Goal: Task Accomplishment & Management: Use online tool/utility

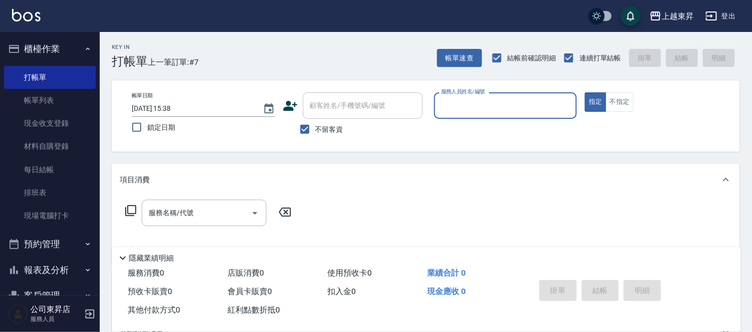
click at [453, 105] on input "服務人員姓名/編號" at bounding box center [506, 105] width 134 height 17
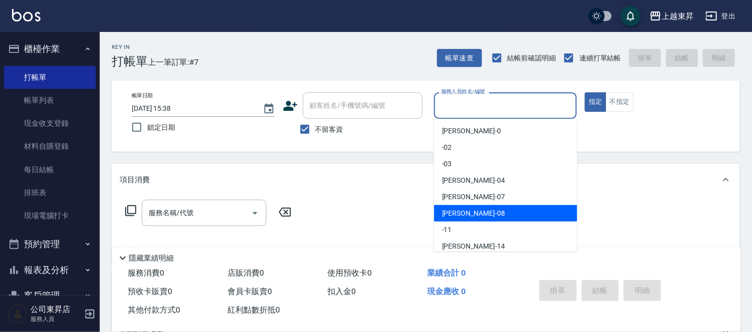
click at [468, 211] on span "[PERSON_NAME]-08" at bounding box center [473, 213] width 63 height 10
type input "[PERSON_NAME]-08"
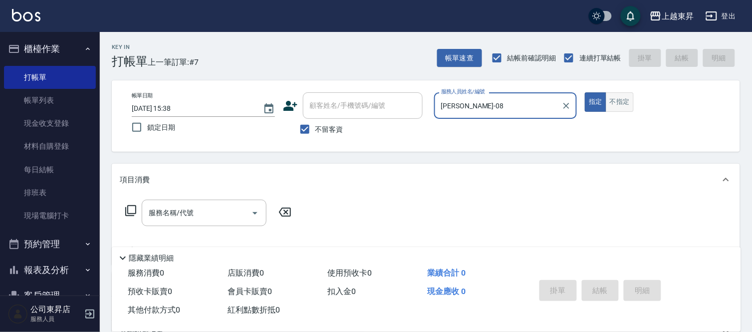
click at [622, 102] on button "不指定" at bounding box center [620, 101] width 28 height 19
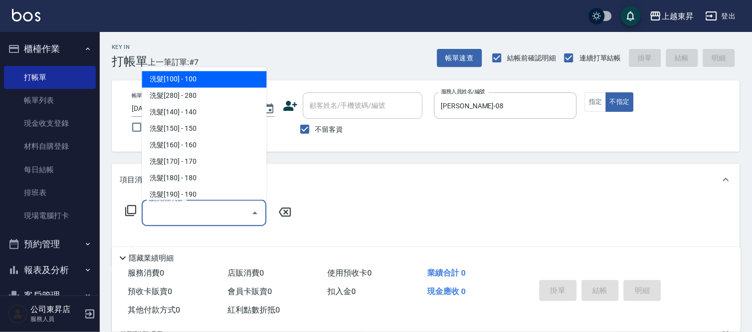
click at [225, 210] on input "服務名稱/代號" at bounding box center [196, 212] width 101 height 17
click at [209, 80] on span "洗髮[100] - 100" at bounding box center [204, 79] width 125 height 16
type input "洗髮[100](201)"
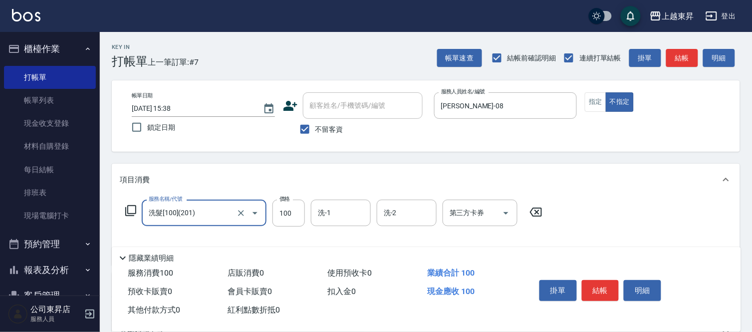
click at [330, 216] on div "洗-1 洗-1" at bounding box center [341, 213] width 60 height 26
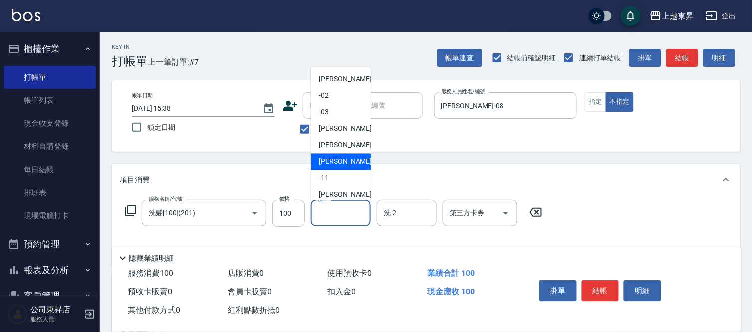
click at [336, 158] on span "[PERSON_NAME]-08" at bounding box center [350, 162] width 63 height 10
type input "[PERSON_NAME]-08"
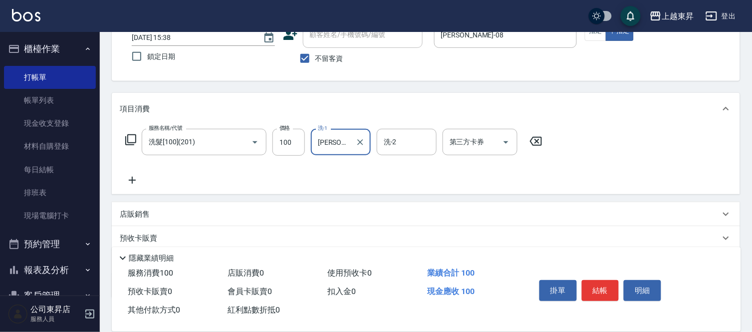
scroll to position [111, 0]
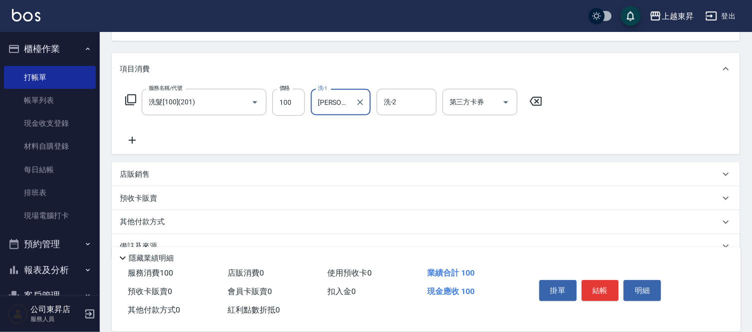
click at [131, 141] on icon at bounding box center [132, 140] width 25 height 12
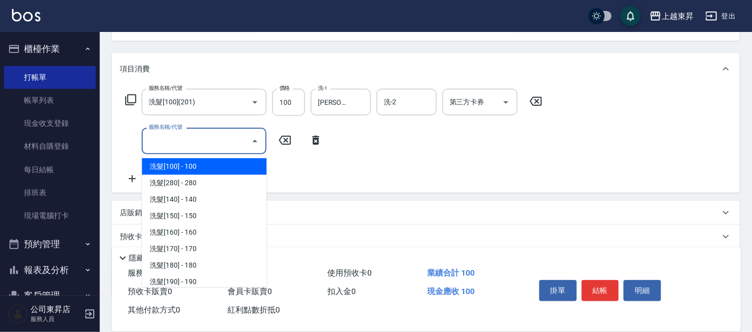
click at [169, 144] on input "服務名稱/代號" at bounding box center [196, 140] width 101 height 17
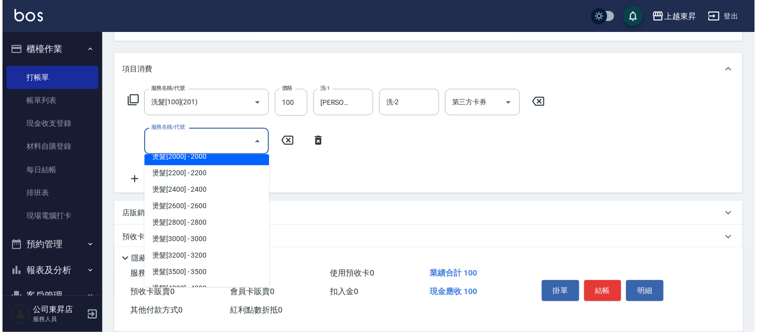
scroll to position [665, 0]
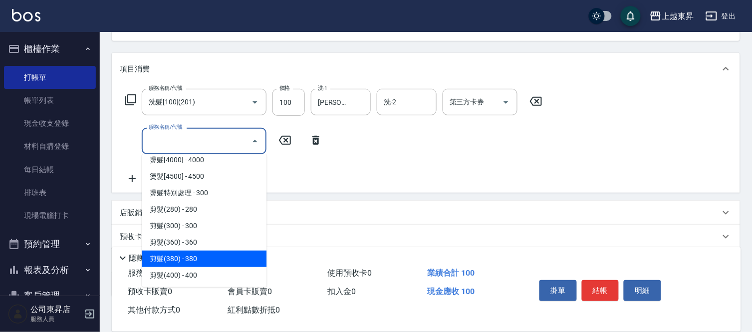
click at [207, 257] on span "剪髮(380) - 380" at bounding box center [204, 259] width 125 height 16
type input "剪髮(380)(404)"
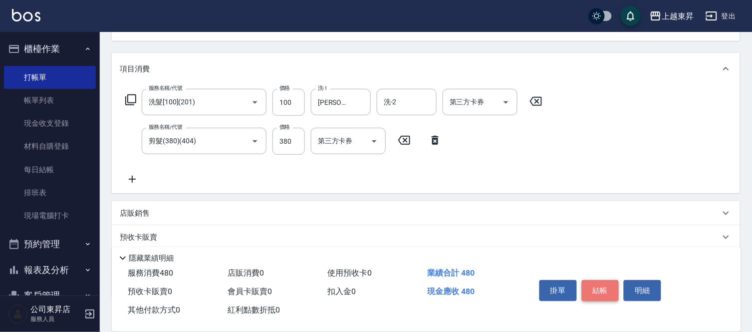
click at [607, 282] on button "結帳" at bounding box center [600, 290] width 37 height 21
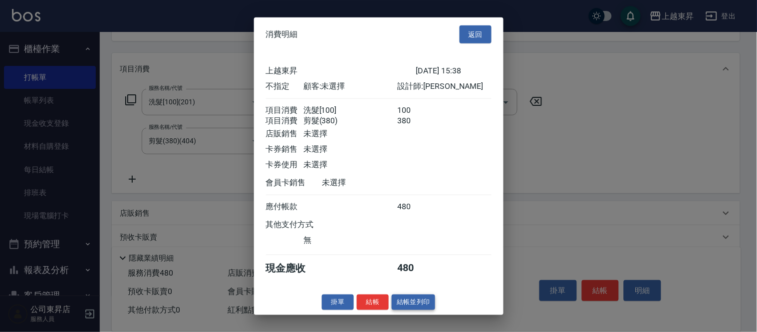
click at [417, 306] on button "結帳並列印" at bounding box center [413, 302] width 43 height 15
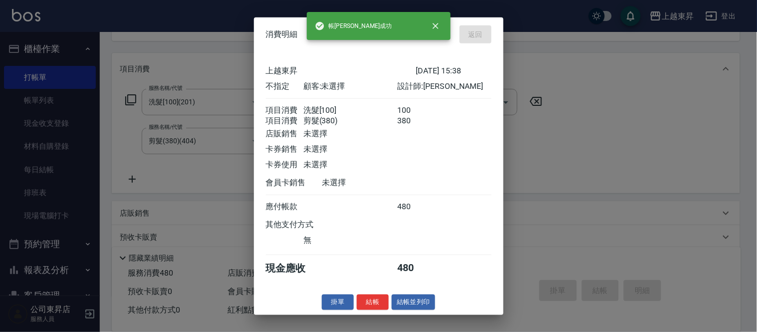
type input "[DATE] 16:44"
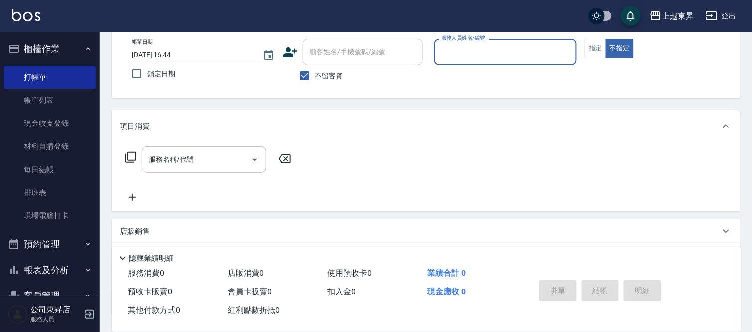
scroll to position [0, 0]
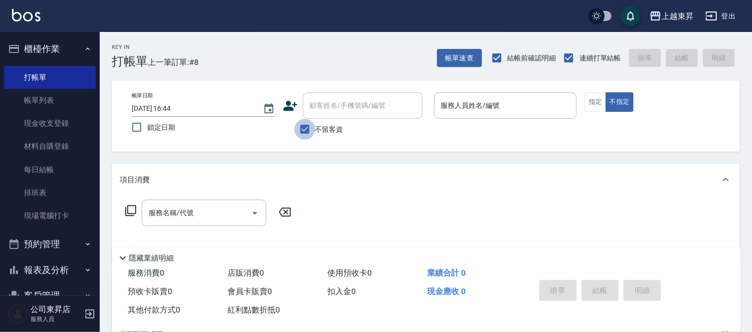
click at [307, 132] on input "不留客資" at bounding box center [305, 129] width 21 height 21
checkbox input "false"
click at [319, 106] on div "顧客姓名/手機號碼/編號 顧客姓名/手機號碼/編號" at bounding box center [363, 105] width 120 height 26
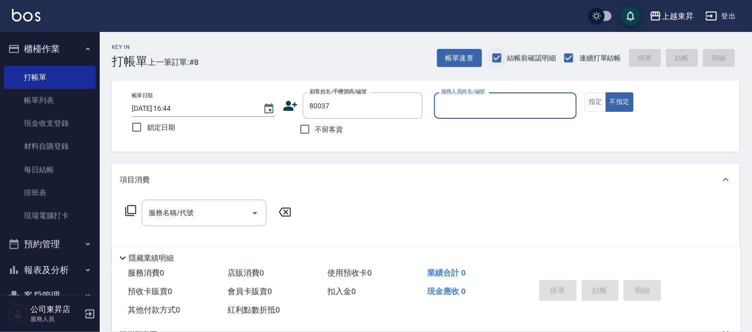
type input "[PERSON_NAME]媄/0920704363/80037"
type input "[PERSON_NAME]-08"
click at [599, 96] on button "指定" at bounding box center [595, 101] width 21 height 19
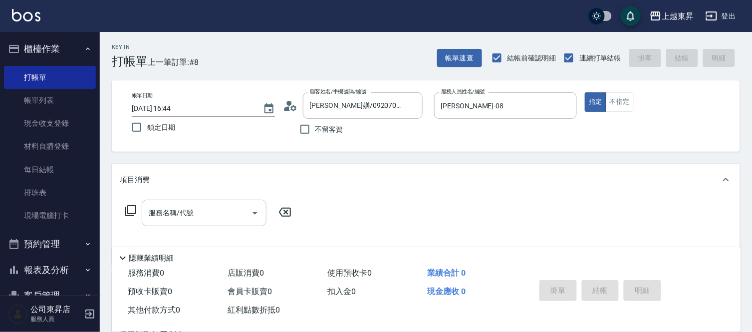
click at [196, 217] on input "服務名稱/代號" at bounding box center [196, 212] width 101 height 17
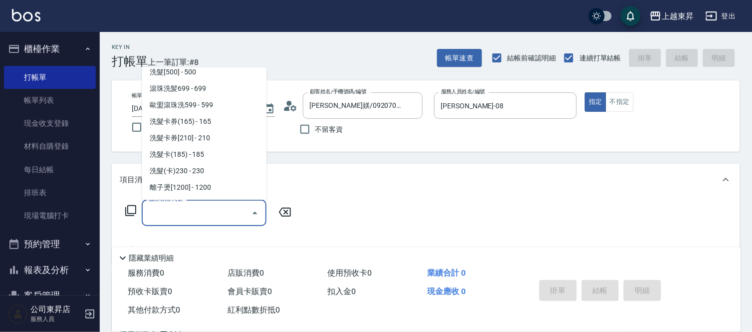
scroll to position [277, 0]
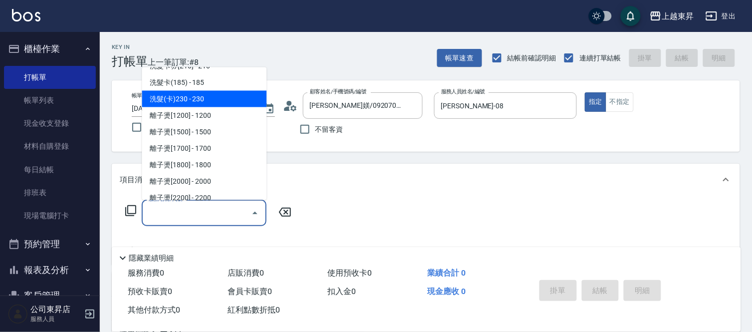
click at [207, 95] on span "洗髮(卡)230 - 230" at bounding box center [204, 99] width 125 height 16
type input "洗髮(卡)230(224)"
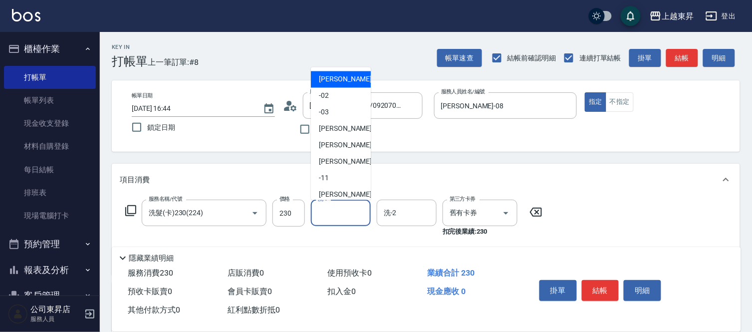
click at [331, 216] on input "洗-1" at bounding box center [341, 212] width 51 height 17
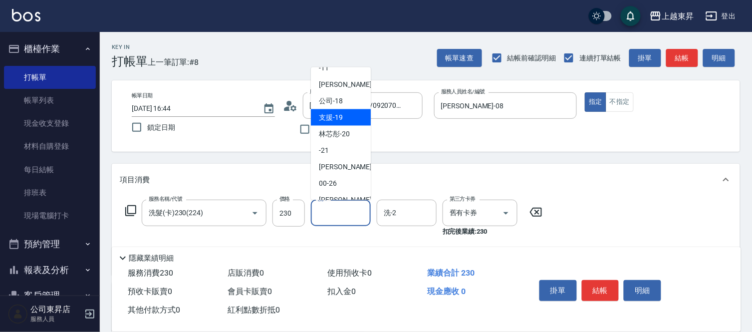
scroll to position [111, 0]
click at [337, 128] on span "林芯彤 -20" at bounding box center [334, 133] width 31 height 10
type input "林芯彤-20"
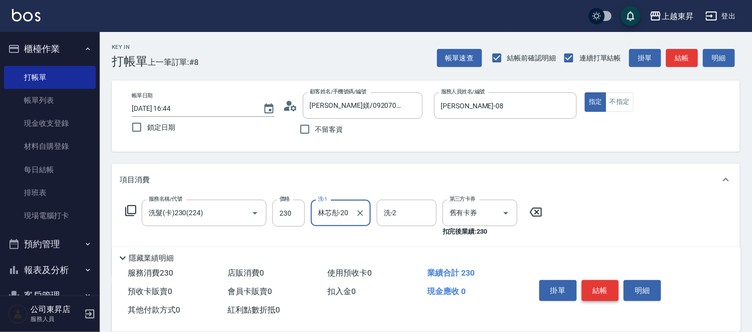
click at [608, 288] on button "結帳" at bounding box center [600, 290] width 37 height 21
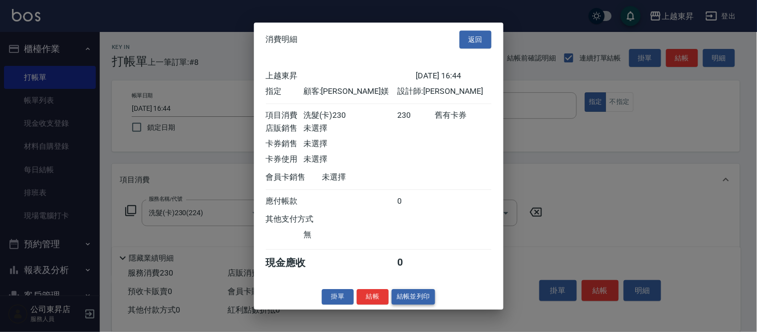
click at [404, 305] on button "結帳並列印" at bounding box center [413, 296] width 43 height 15
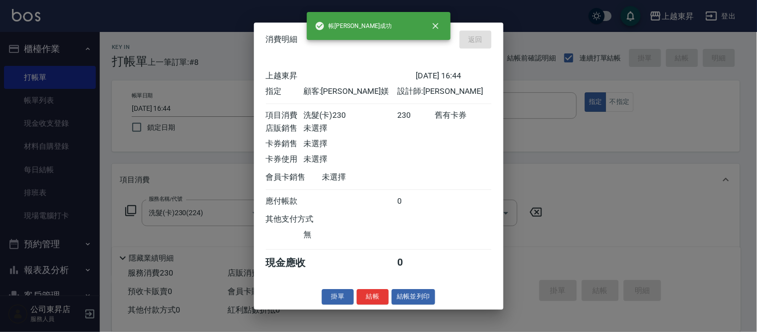
type input "[DATE] 16:45"
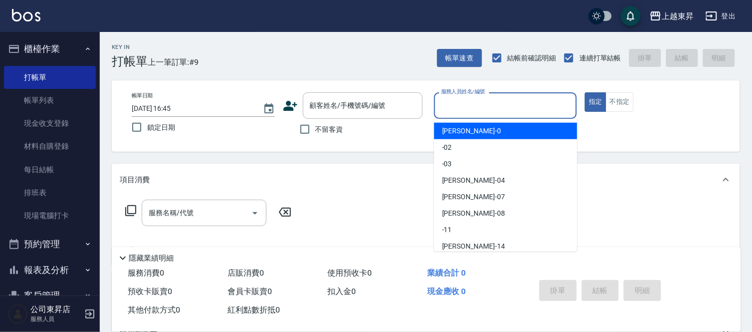
click at [470, 101] on input "服務人員姓名/編號" at bounding box center [506, 105] width 134 height 17
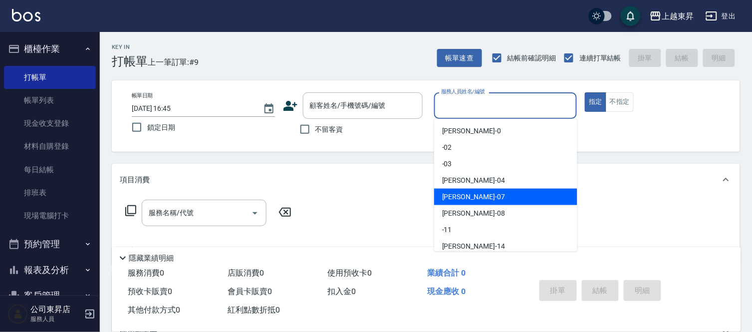
click at [467, 194] on div "[PERSON_NAME] -07" at bounding box center [505, 197] width 143 height 16
type input "[PERSON_NAME]-07"
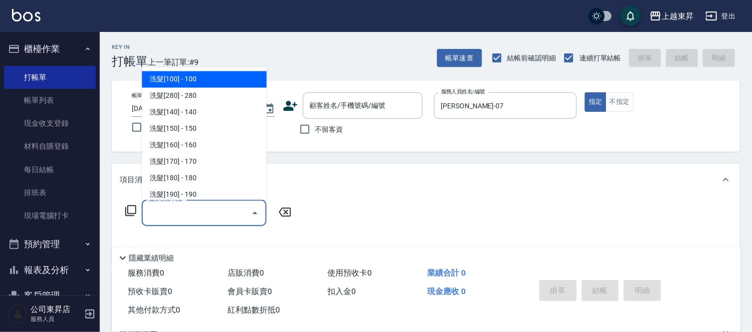
click at [186, 208] on input "服務名稱/代號" at bounding box center [196, 212] width 101 height 17
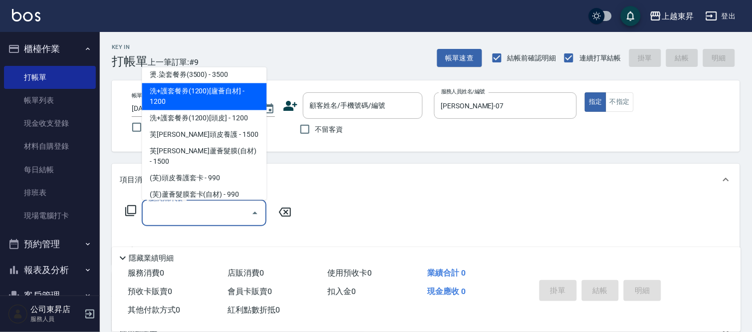
scroll to position [1609, 0]
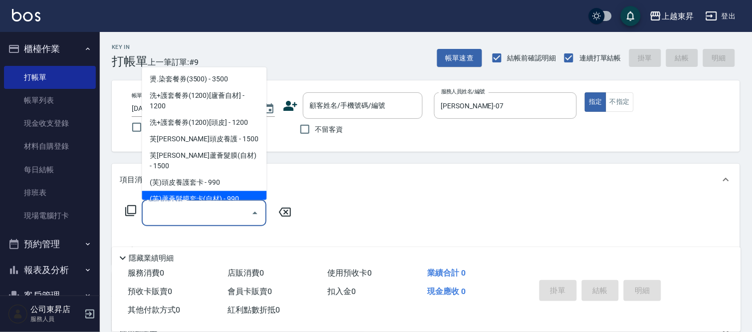
click at [238, 191] on span "(芙)蘆薈髮膜套卡(自材) - 990" at bounding box center [204, 199] width 125 height 16
type input "(芙)蘆薈髮膜套卡(自材)(639)"
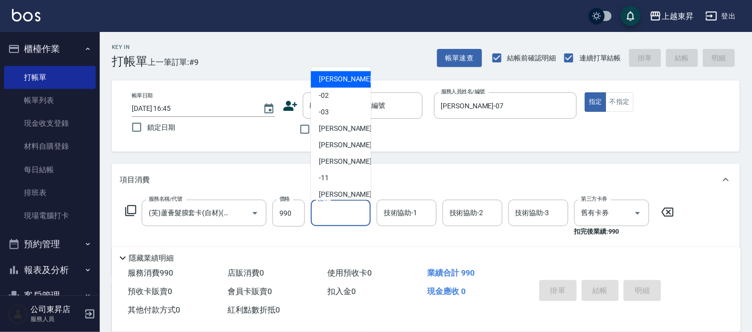
click at [330, 212] on input "洗-1" at bounding box center [341, 212] width 51 height 17
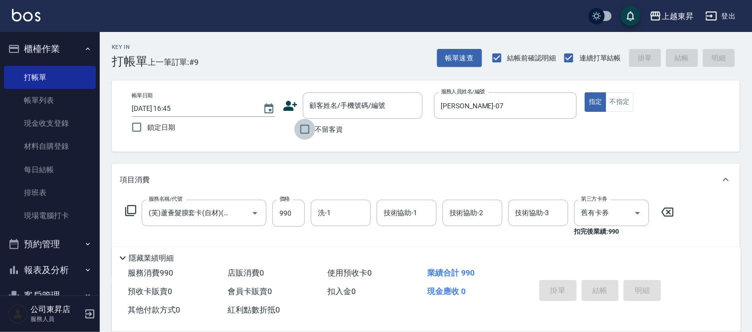
click at [306, 128] on input "不留客資" at bounding box center [305, 129] width 21 height 21
checkbox input "true"
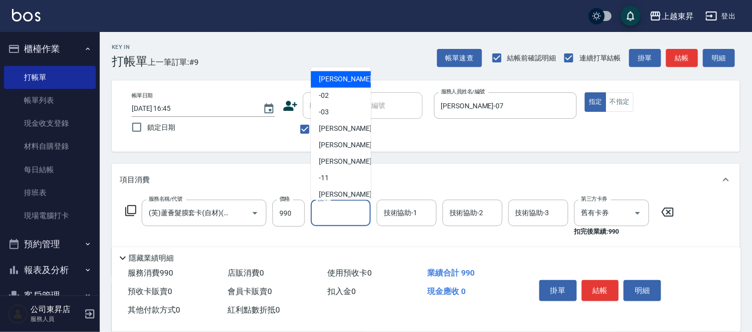
click at [351, 213] on input "洗-1" at bounding box center [341, 212] width 51 height 17
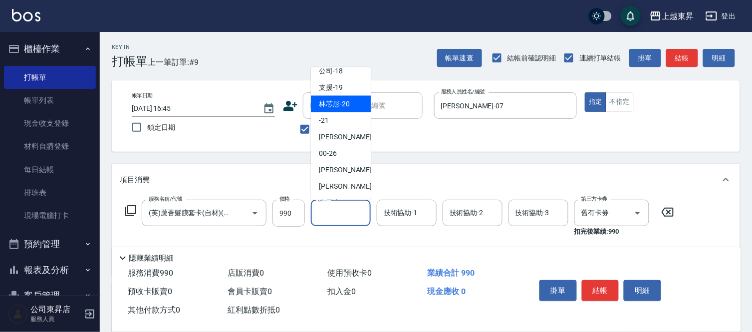
scroll to position [155, 0]
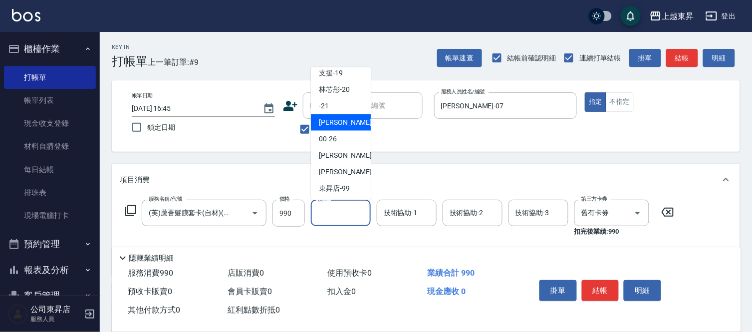
click at [342, 115] on div "[PERSON_NAME]-22" at bounding box center [341, 122] width 60 height 16
type input "[PERSON_NAME]-22"
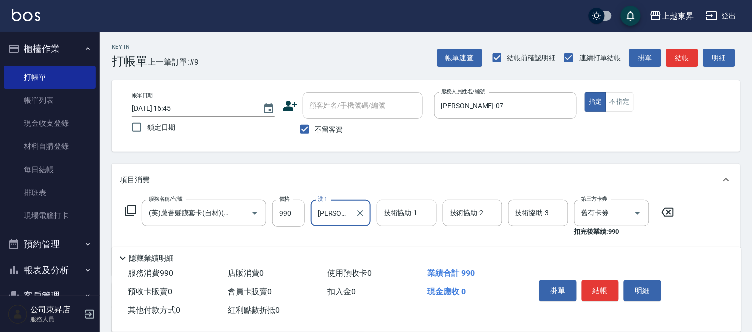
click at [397, 213] on input "技術協助-1" at bounding box center [406, 212] width 51 height 17
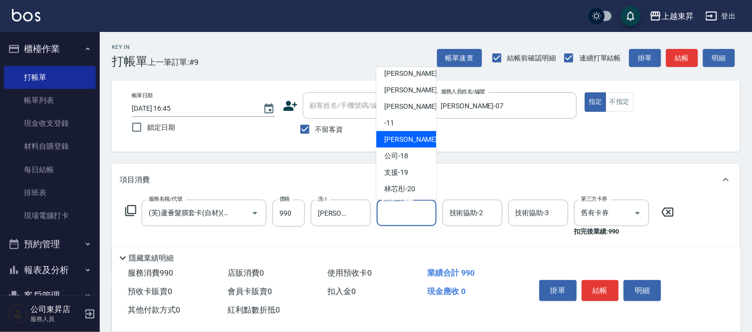
scroll to position [111, 0]
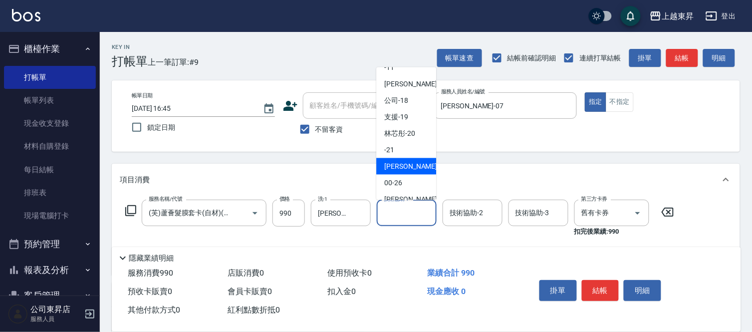
click at [398, 163] on span "[PERSON_NAME]-22" at bounding box center [415, 166] width 63 height 10
type input "[PERSON_NAME]-22"
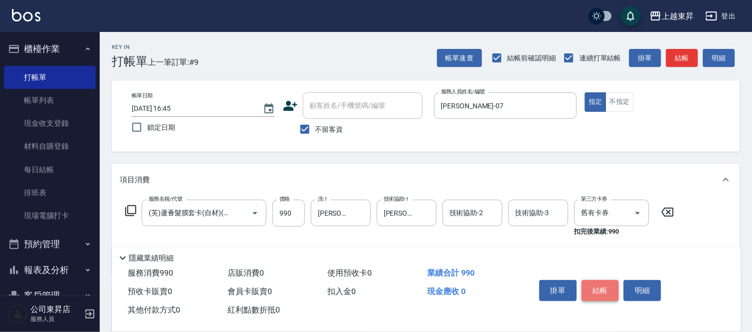
click at [603, 283] on button "結帳" at bounding box center [600, 290] width 37 height 21
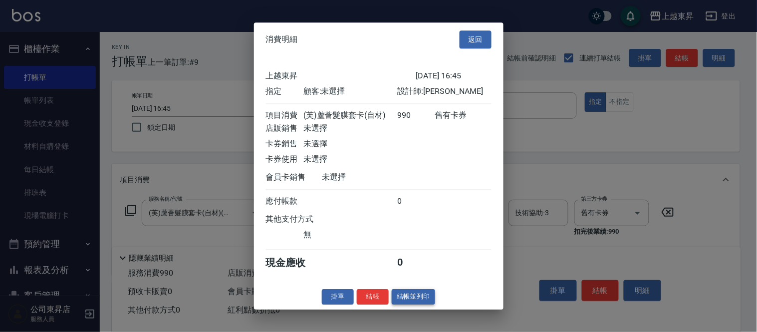
click at [407, 298] on button "結帳並列印" at bounding box center [413, 296] width 43 height 15
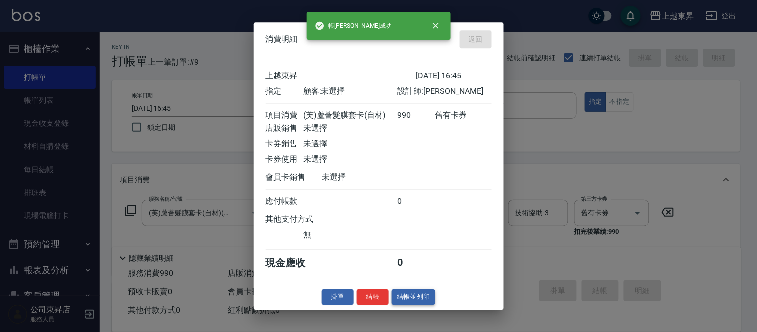
type input "[DATE] 16:54"
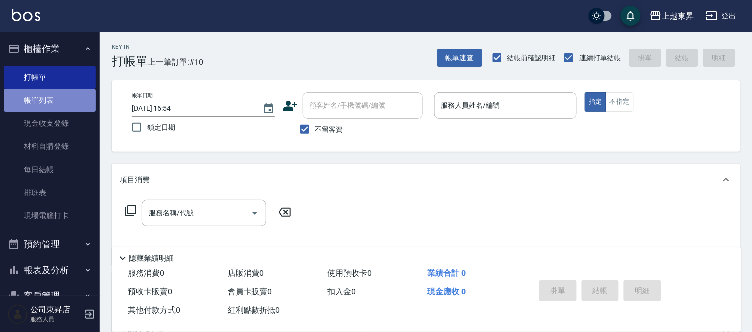
click at [61, 95] on link "帳單列表" at bounding box center [50, 100] width 92 height 23
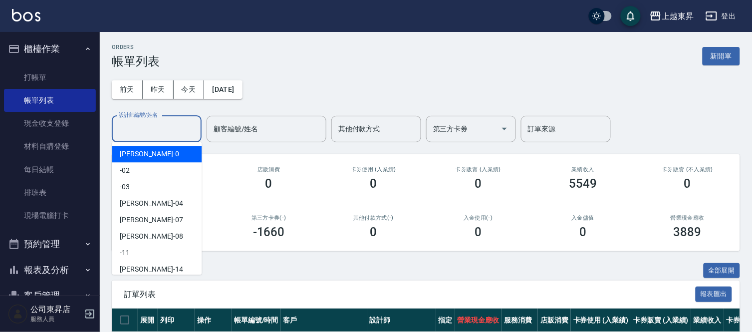
click at [133, 128] on input "設計師編號/姓名" at bounding box center [156, 128] width 81 height 17
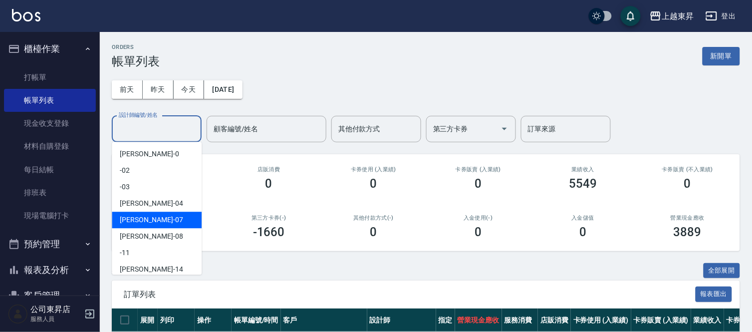
click at [148, 218] on div "[PERSON_NAME] -07" at bounding box center [157, 220] width 90 height 16
type input "[PERSON_NAME]-07"
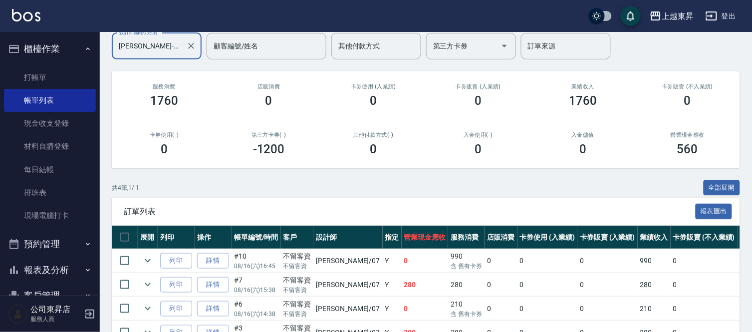
scroll to position [32, 0]
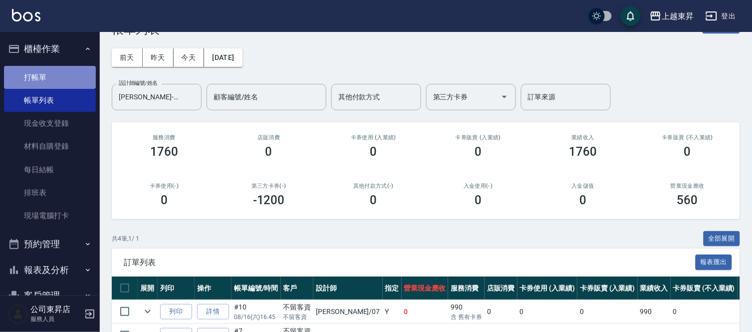
click at [50, 72] on link "打帳單" at bounding box center [50, 77] width 92 height 23
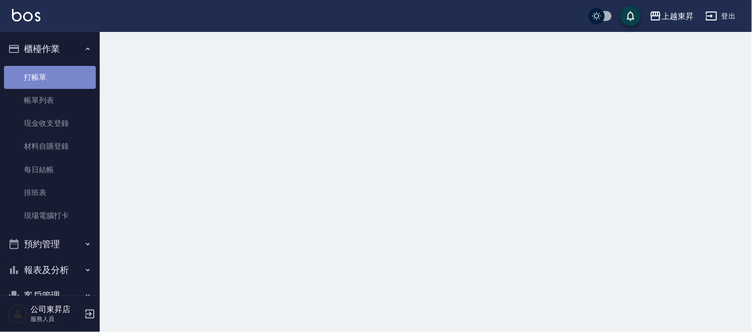
click at [50, 72] on link "打帳單" at bounding box center [50, 77] width 92 height 23
click at [47, 72] on link "打帳單" at bounding box center [50, 77] width 92 height 23
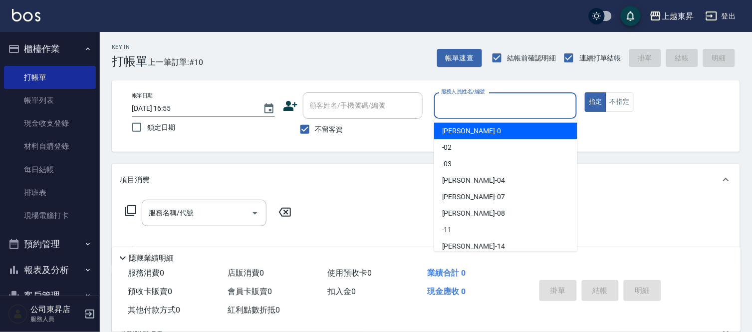
click at [467, 102] on input "服務人員姓名/編號" at bounding box center [506, 105] width 134 height 17
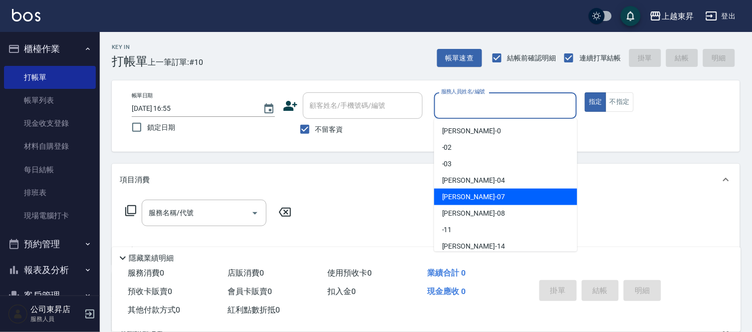
click at [458, 197] on span "[PERSON_NAME] -07" at bounding box center [473, 197] width 63 height 10
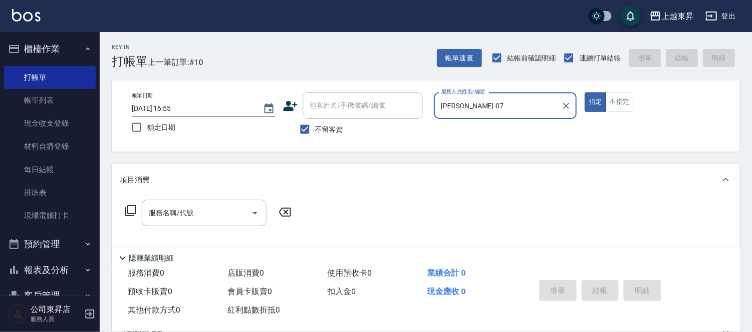
type input "[PERSON_NAME]-07"
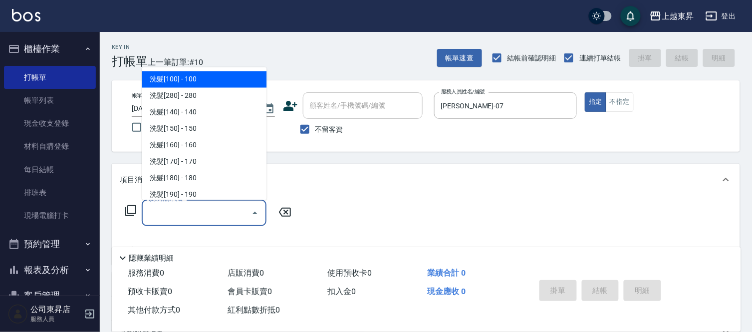
click at [197, 211] on input "服務名稱/代號" at bounding box center [196, 212] width 101 height 17
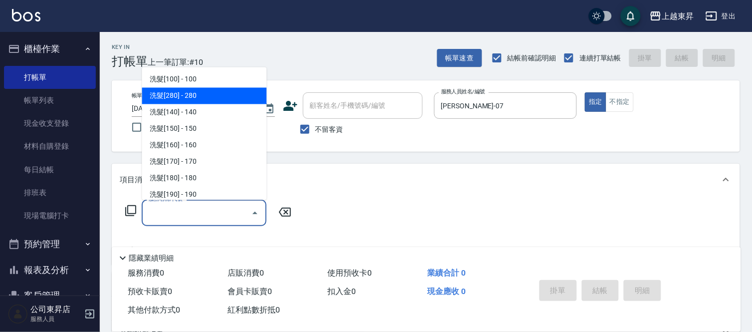
click at [218, 93] on span "洗髮[280] - 280" at bounding box center [204, 96] width 125 height 16
type input "洗髮[280](202)"
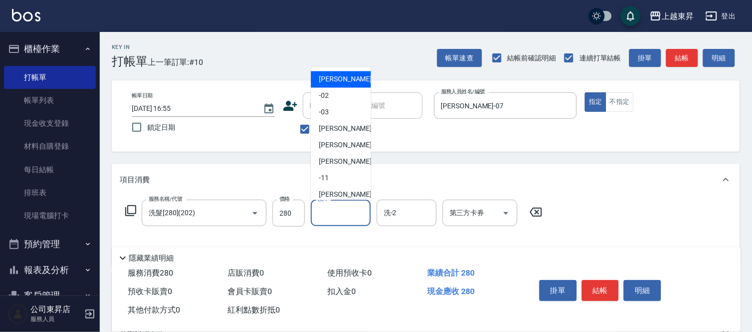
click at [340, 211] on input "洗-1" at bounding box center [341, 212] width 51 height 17
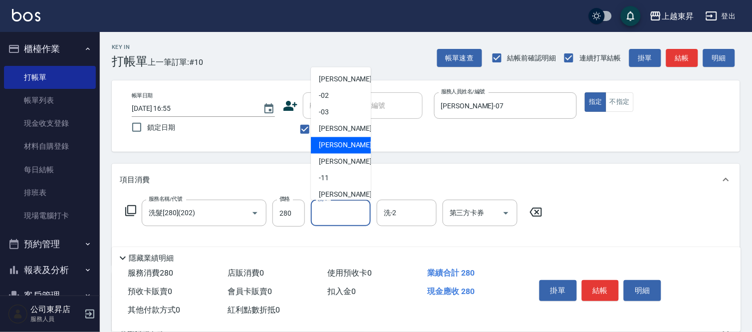
drag, startPoint x: 318, startPoint y: 140, endPoint x: 355, endPoint y: 188, distance: 60.8
click at [319, 143] on div "[PERSON_NAME] -07" at bounding box center [341, 145] width 60 height 16
type input "[PERSON_NAME]-07"
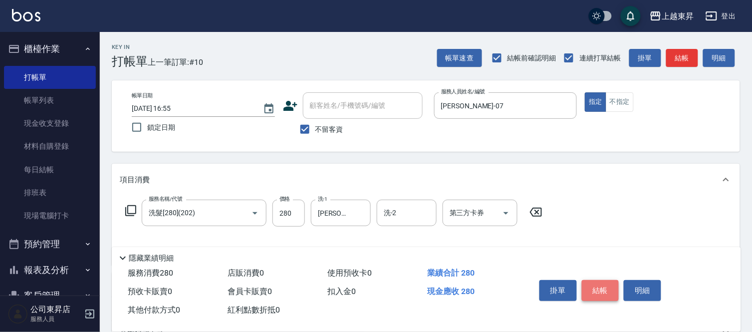
click at [599, 287] on button "結帳" at bounding box center [600, 290] width 37 height 21
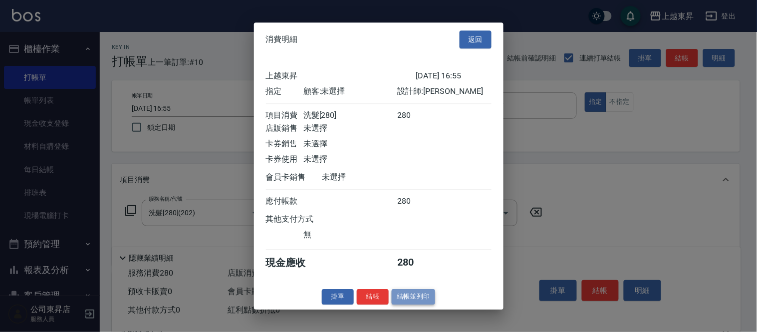
click at [408, 301] on button "結帳並列印" at bounding box center [413, 296] width 43 height 15
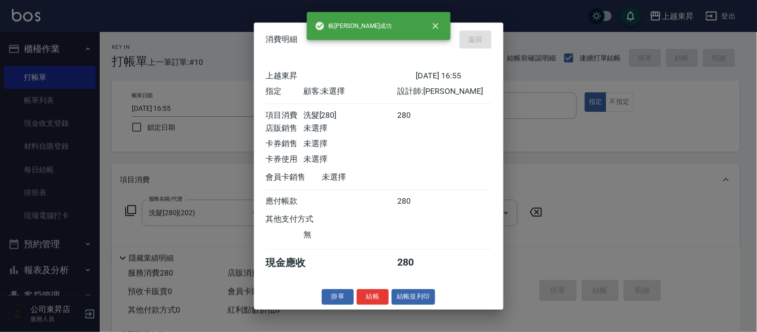
type input "[DATE] 17:21"
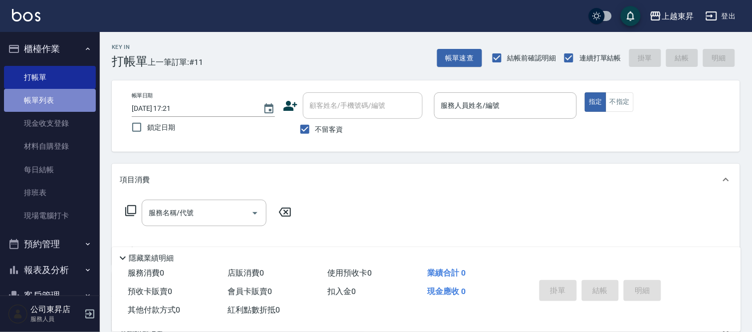
click at [62, 99] on link "帳單列表" at bounding box center [50, 100] width 92 height 23
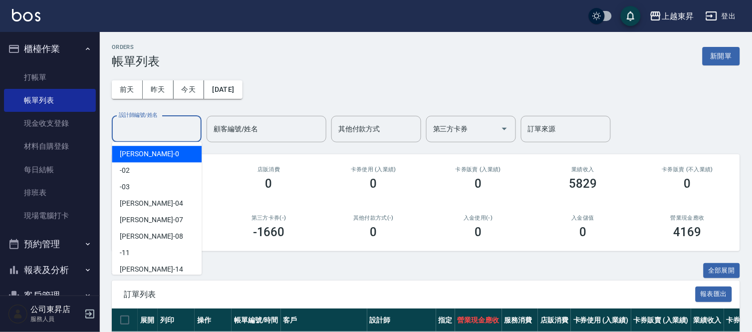
click at [140, 127] on input "設計師編號/姓名" at bounding box center [156, 128] width 81 height 17
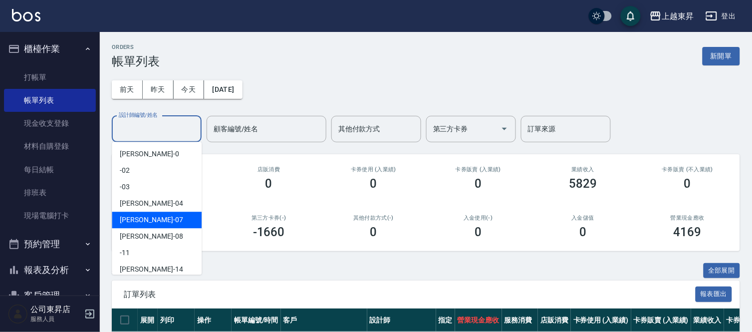
click at [132, 220] on span "[PERSON_NAME] -07" at bounding box center [151, 220] width 63 height 10
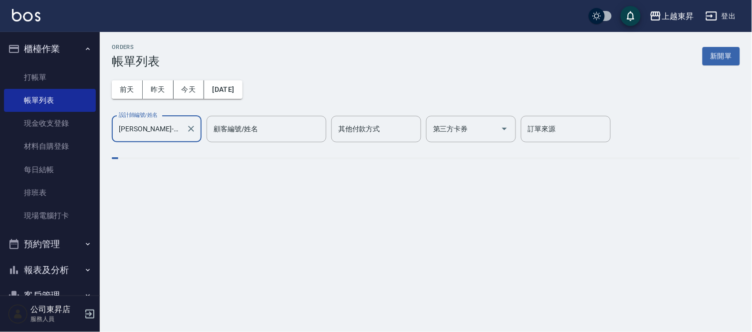
type input "[PERSON_NAME]-07"
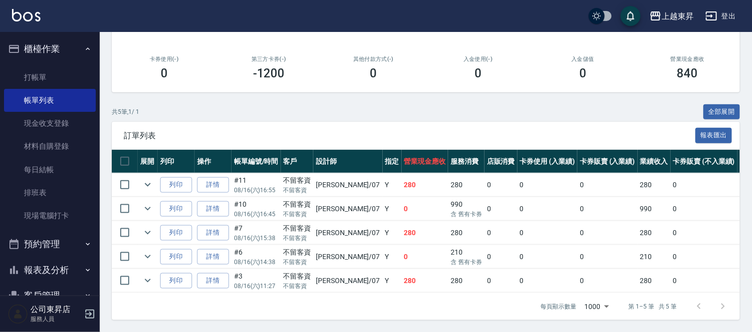
scroll to position [167, 0]
click at [56, 75] on link "打帳單" at bounding box center [50, 77] width 92 height 23
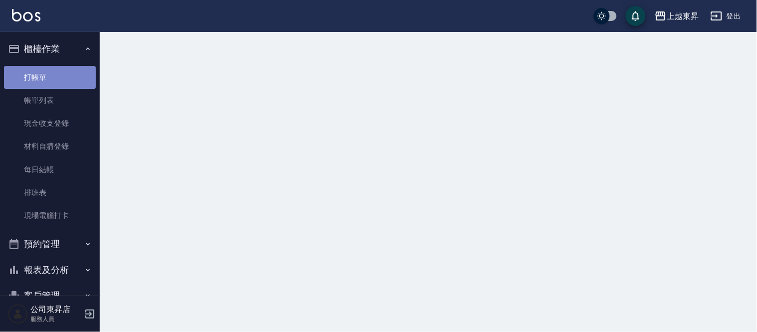
click at [56, 75] on link "打帳單" at bounding box center [50, 77] width 92 height 23
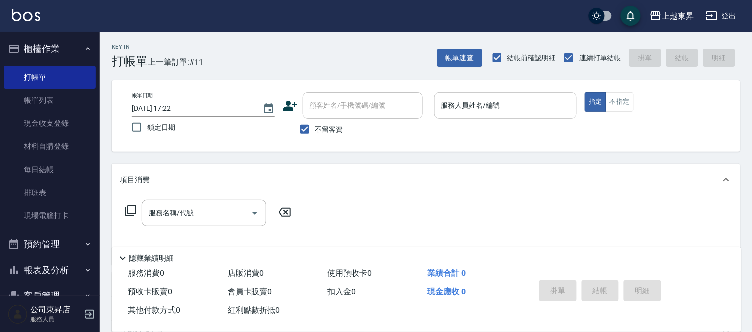
click at [466, 102] on input "服務人員姓名/編號" at bounding box center [506, 105] width 134 height 17
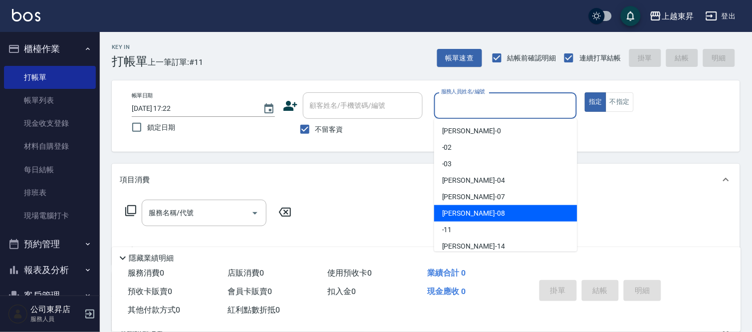
click at [471, 213] on span "[PERSON_NAME]-08" at bounding box center [473, 213] width 63 height 10
type input "[PERSON_NAME]-08"
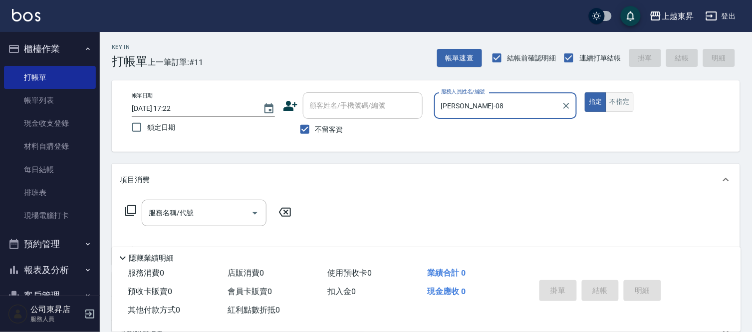
click at [628, 100] on button "不指定" at bounding box center [620, 101] width 28 height 19
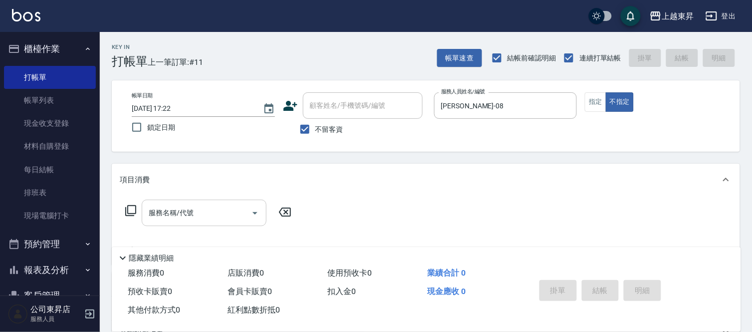
click at [217, 212] on input "服務名稱/代號" at bounding box center [196, 212] width 101 height 17
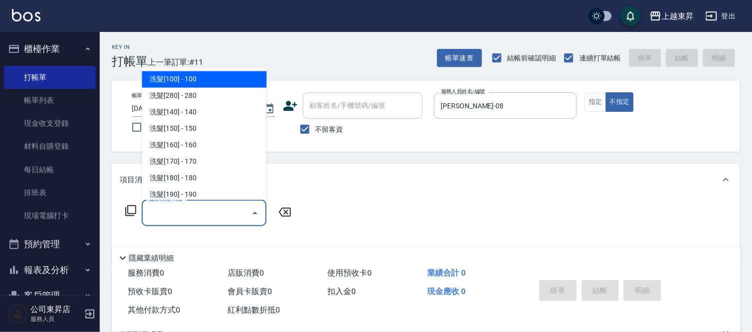
click at [197, 75] on span "洗髮[100] - 100" at bounding box center [204, 79] width 125 height 16
type input "洗髮[100](201)"
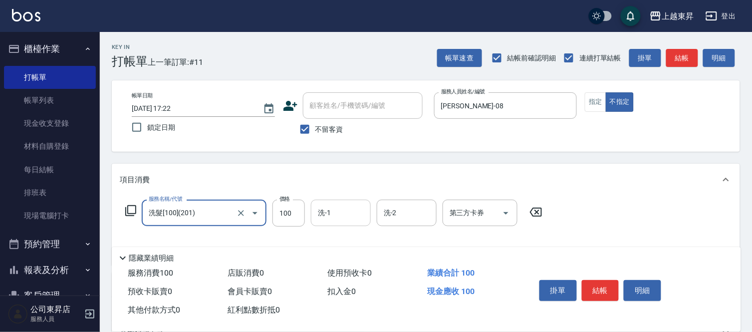
click at [340, 216] on input "洗-1" at bounding box center [341, 212] width 51 height 17
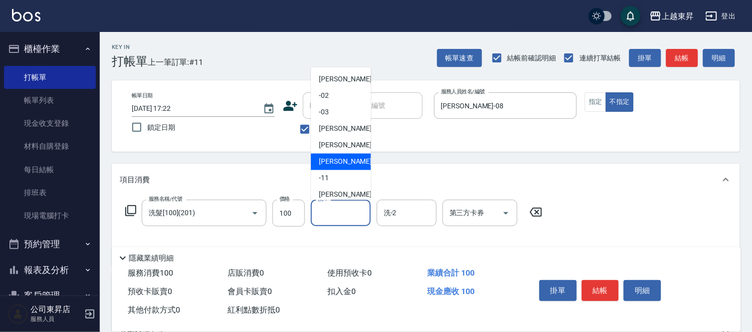
click at [337, 157] on span "[PERSON_NAME]-08" at bounding box center [350, 162] width 63 height 10
type input "[PERSON_NAME]-08"
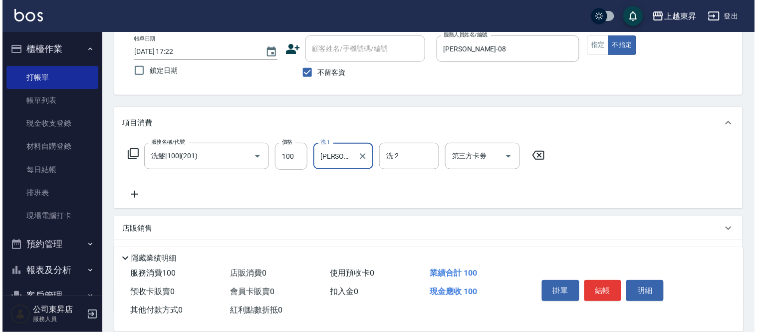
scroll to position [111, 0]
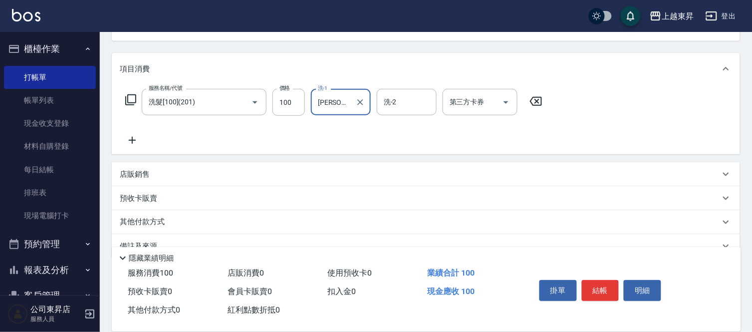
click at [132, 138] on icon at bounding box center [132, 140] width 7 height 7
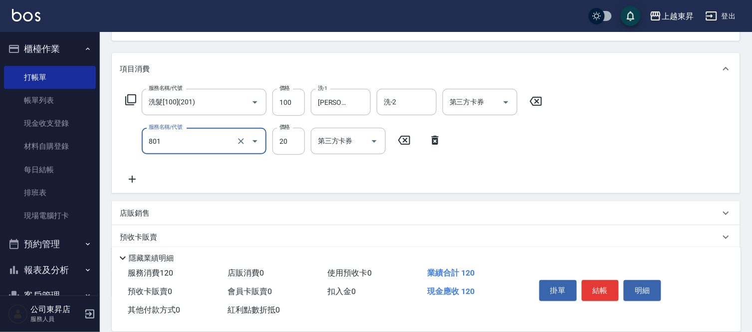
type input "潤絲(801)"
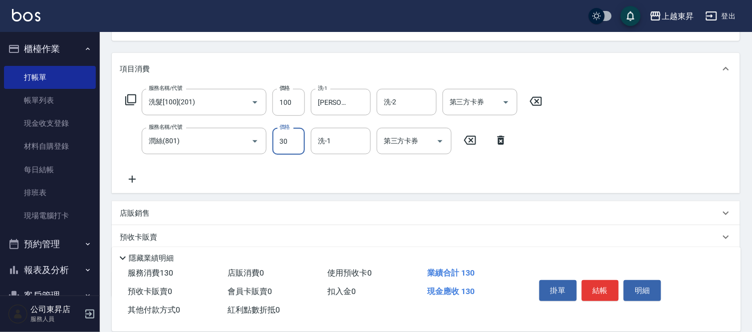
type input "30"
click at [332, 148] on input "洗-1" at bounding box center [341, 140] width 51 height 17
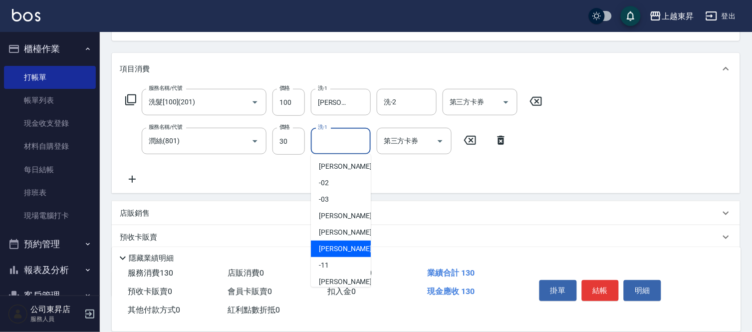
click at [340, 252] on span "[PERSON_NAME]-08" at bounding box center [350, 249] width 63 height 10
type input "[PERSON_NAME]-08"
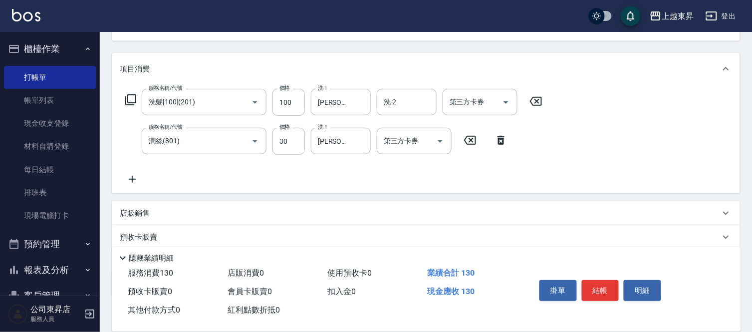
click at [127, 178] on icon at bounding box center [132, 179] width 25 height 12
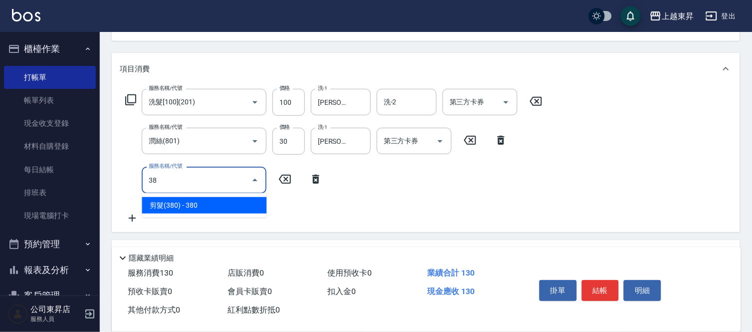
click at [221, 205] on span "剪髮(380) - 380" at bounding box center [204, 205] width 125 height 16
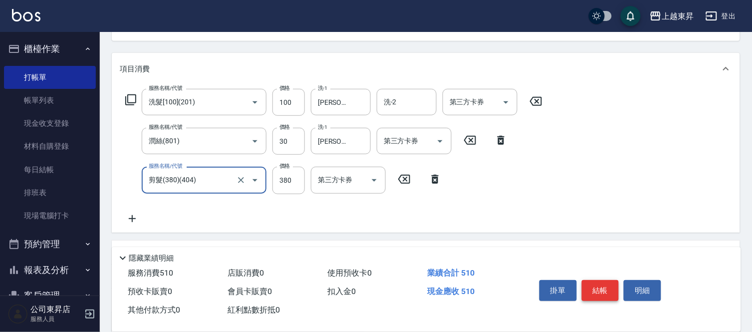
type input "剪髮(380)(404)"
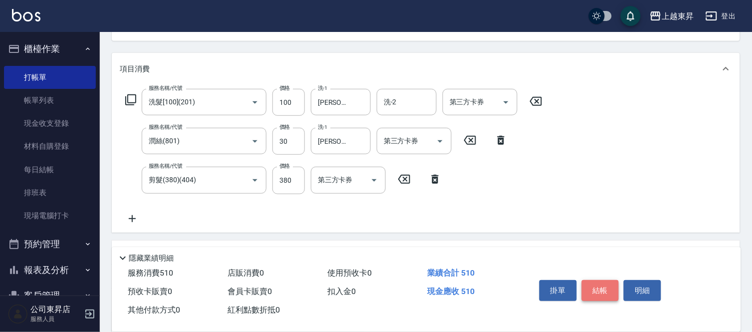
click at [592, 287] on button "結帳" at bounding box center [600, 290] width 37 height 21
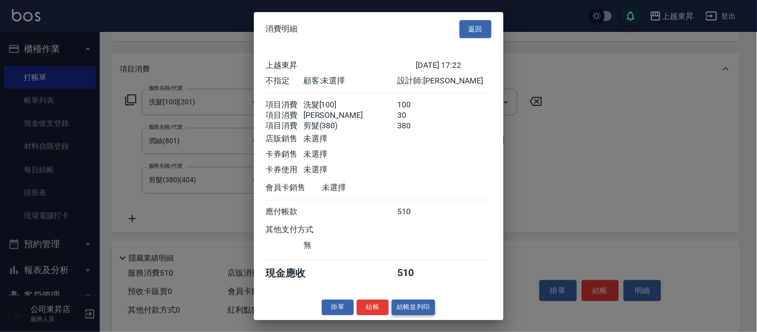
click at [417, 315] on button "結帳並列印" at bounding box center [413, 307] width 43 height 15
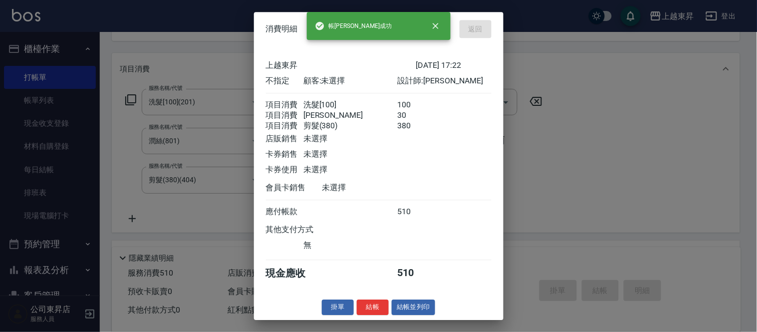
type input "[DATE] 17:44"
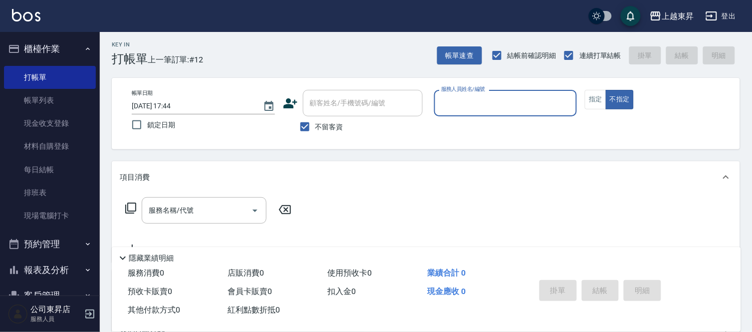
scroll to position [0, 0]
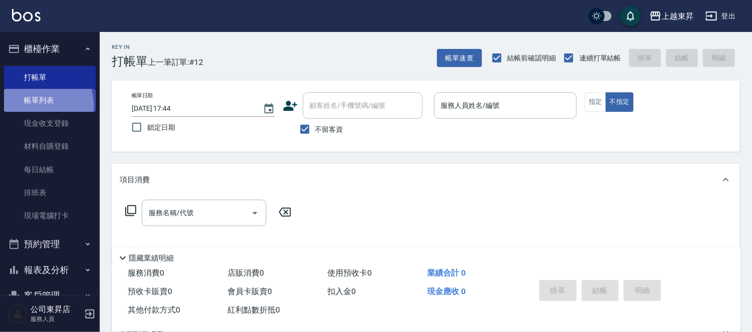
click at [32, 106] on link "帳單列表" at bounding box center [50, 100] width 92 height 23
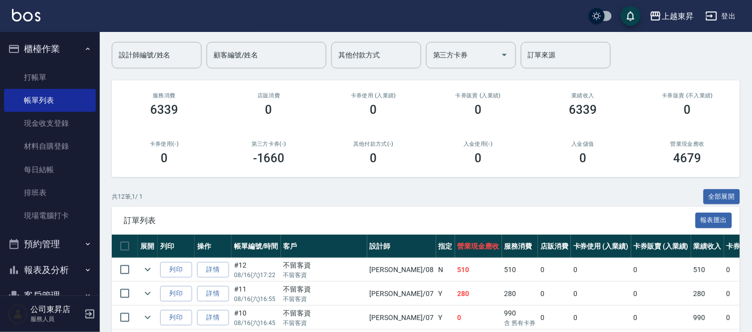
scroll to position [222, 0]
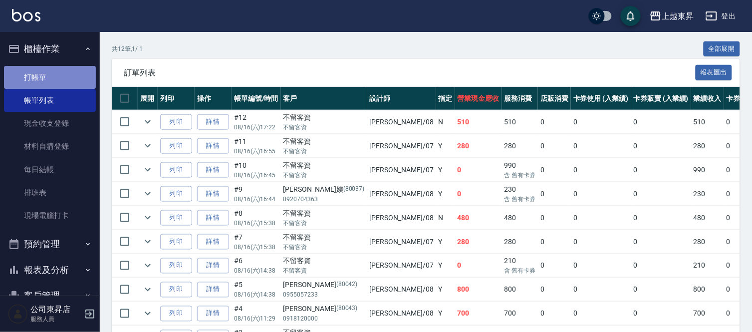
click at [52, 79] on link "打帳單" at bounding box center [50, 77] width 92 height 23
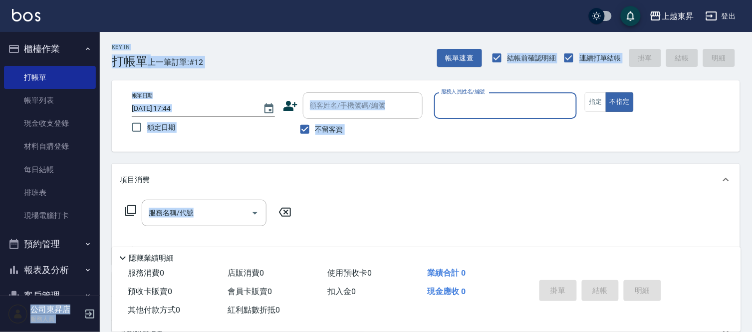
drag, startPoint x: 1, startPoint y: 255, endPoint x: 0, endPoint y: 348, distance: 92.9
click at [0, 331] on html "上越東昇 登出 櫃檯作業 打帳單 帳單列表 現金收支登錄 材料自購登錄 每日結帳 排班表 現場電腦打卡 預約管理 預約管理 單日預約紀錄 單週預約紀錄 報表及…" at bounding box center [376, 231] width 752 height 463
click at [1, 331] on div "公司東昇店 服務人員" at bounding box center [50, 314] width 100 height 36
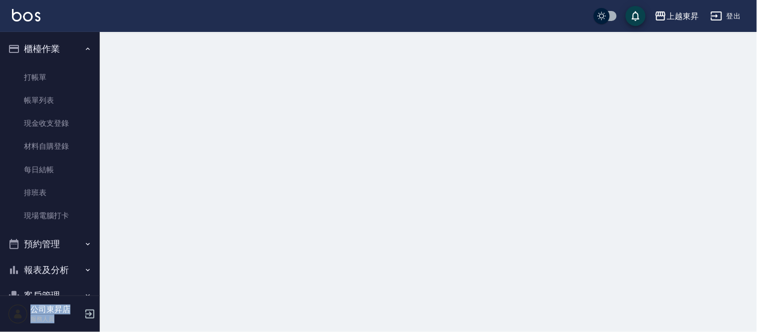
click at [0, 326] on div "公司東昇店 服務人員" at bounding box center [50, 314] width 100 height 36
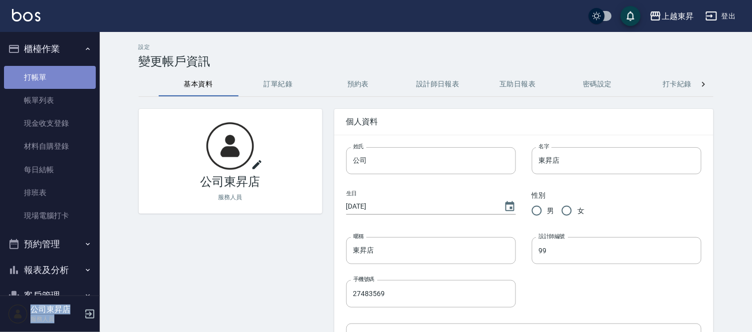
click at [51, 75] on link "打帳單" at bounding box center [50, 77] width 92 height 23
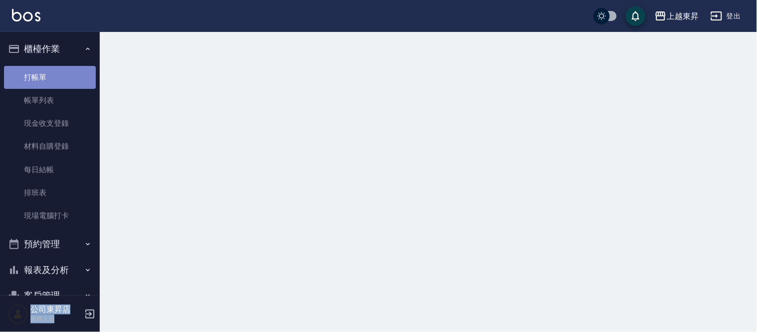
click at [51, 75] on link "打帳單" at bounding box center [50, 77] width 92 height 23
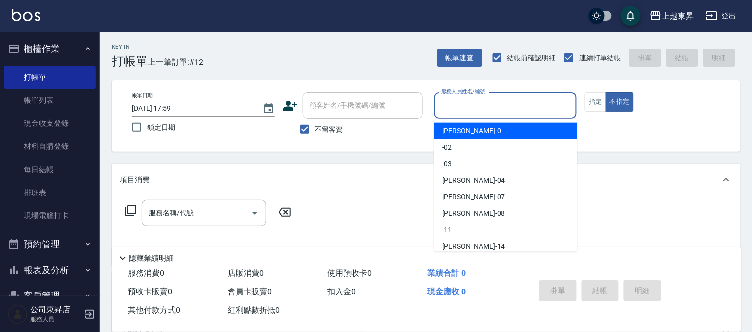
click at [467, 98] on input "服務人員姓名/編號" at bounding box center [506, 105] width 134 height 17
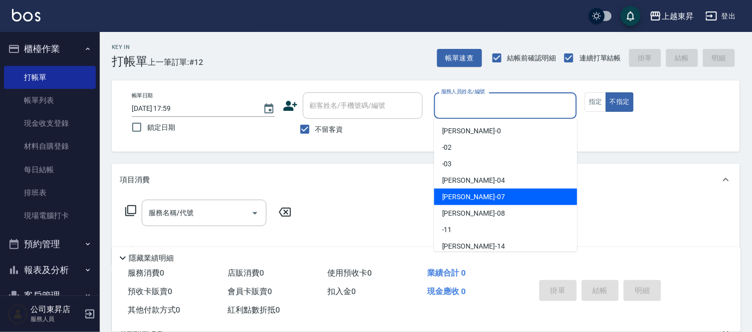
click at [451, 193] on span "[PERSON_NAME] -07" at bounding box center [473, 197] width 63 height 10
type input "[PERSON_NAME]-07"
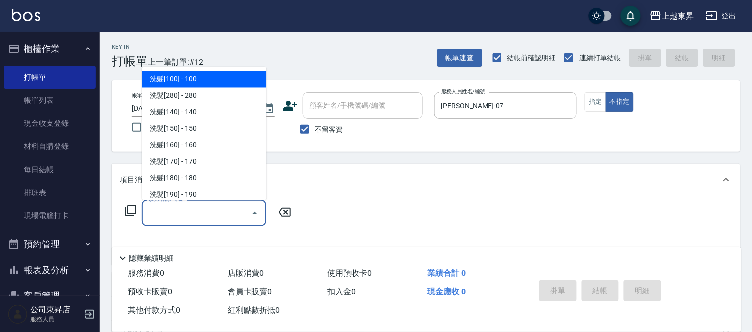
click at [192, 215] on input "服務名稱/代號" at bounding box center [196, 212] width 101 height 17
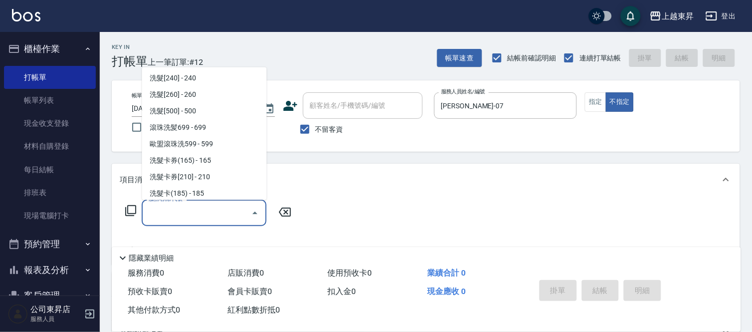
scroll to position [222, 0]
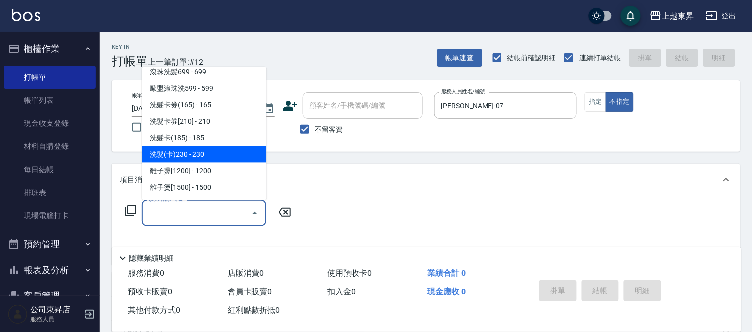
click at [210, 150] on span "洗髮(卡)230 - 230" at bounding box center [204, 154] width 125 height 16
type input "洗髮(卡)230(224)"
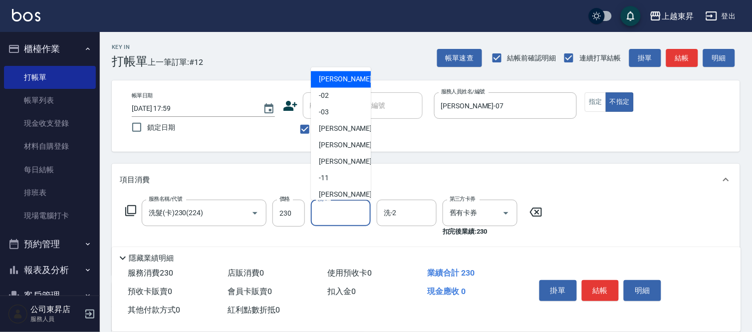
click at [331, 208] on input "洗-1" at bounding box center [341, 212] width 51 height 17
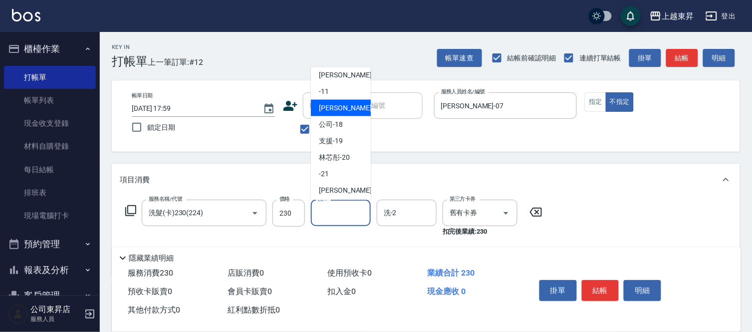
scroll to position [111, 0]
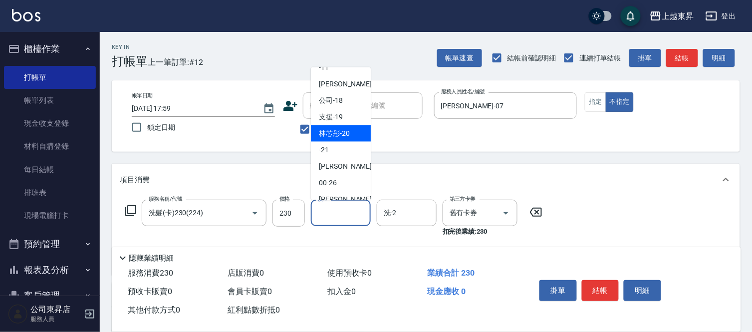
click at [347, 131] on span "林芯彤 -20" at bounding box center [334, 133] width 31 height 10
type input "林芯彤-20"
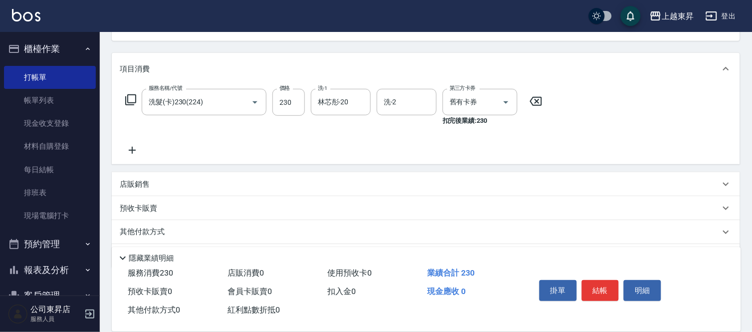
click at [131, 151] on icon at bounding box center [132, 150] width 25 height 12
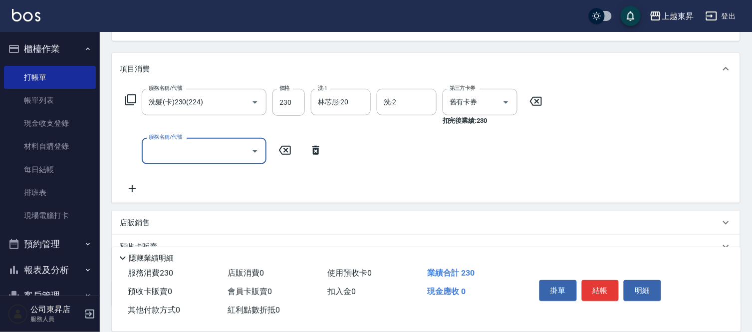
click at [163, 148] on input "服務名稱/代號" at bounding box center [196, 150] width 101 height 17
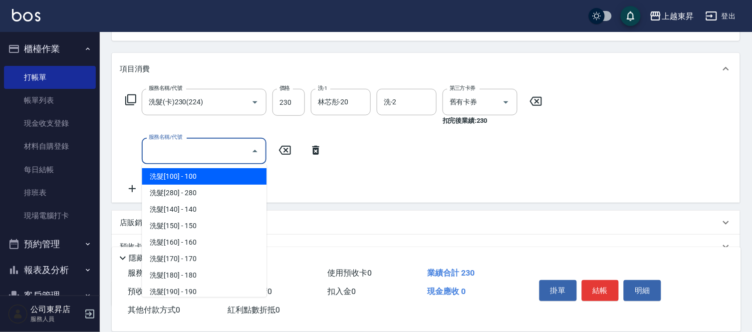
click at [163, 148] on input "服務名稱/代號" at bounding box center [196, 150] width 101 height 17
drag, startPoint x: 163, startPoint y: 148, endPoint x: 150, endPoint y: 144, distance: 13.3
click at [162, 148] on input "服務名稱/代號" at bounding box center [196, 150] width 101 height 17
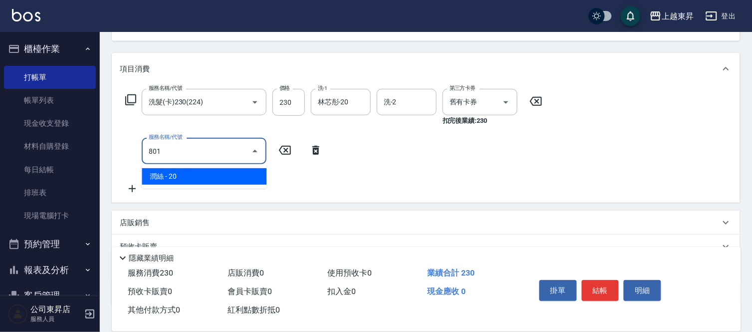
click at [225, 172] on span "潤絲 - 20" at bounding box center [204, 176] width 125 height 16
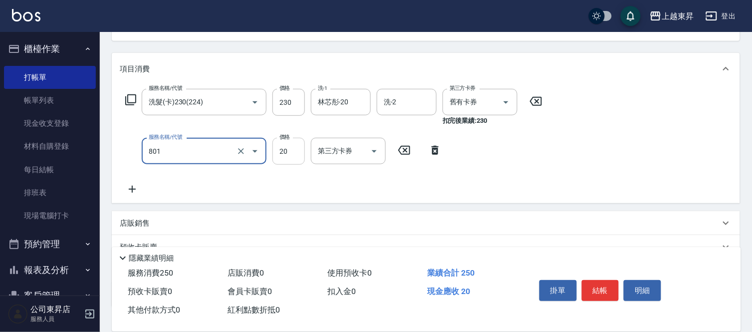
type input "潤絲(801)"
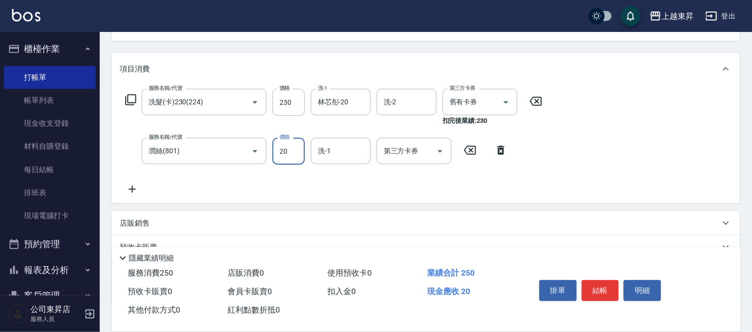
click at [283, 153] on input "20" at bounding box center [289, 151] width 32 height 27
click at [282, 152] on input "20" at bounding box center [289, 151] width 32 height 27
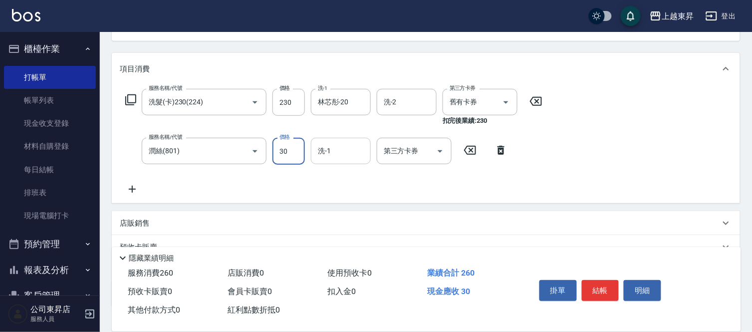
type input "30"
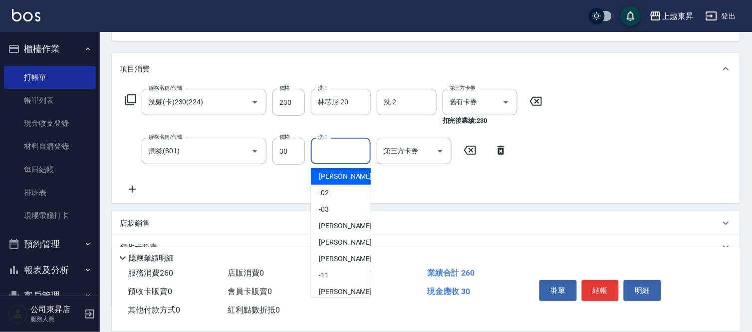
click at [342, 151] on input "洗-1" at bounding box center [341, 150] width 51 height 17
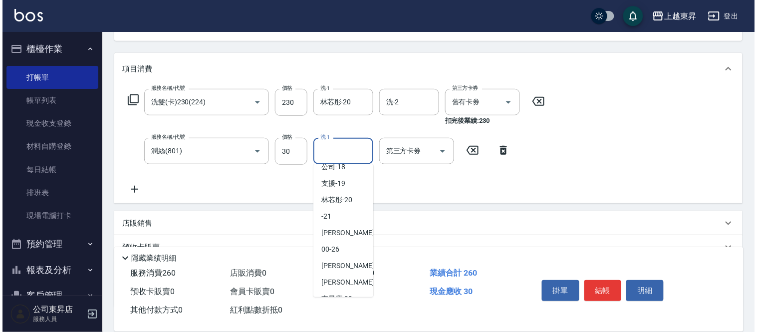
scroll to position [155, 0]
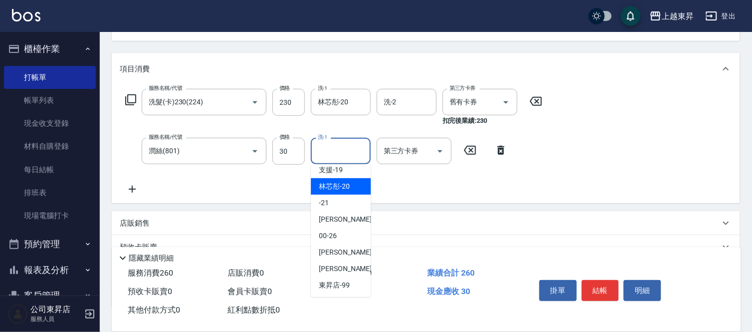
click at [337, 187] on span "林芯彤 -20" at bounding box center [334, 186] width 31 height 10
type input "林芯彤-20"
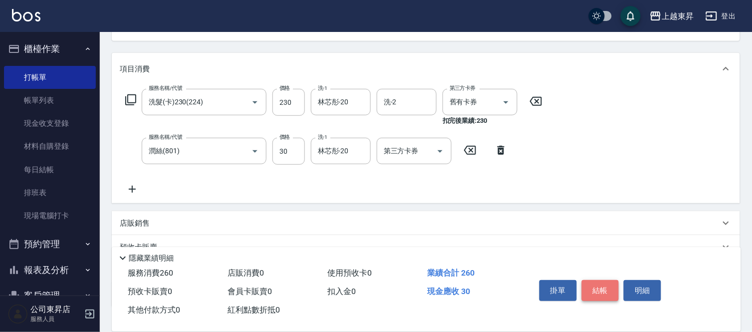
click at [601, 287] on button "結帳" at bounding box center [600, 290] width 37 height 21
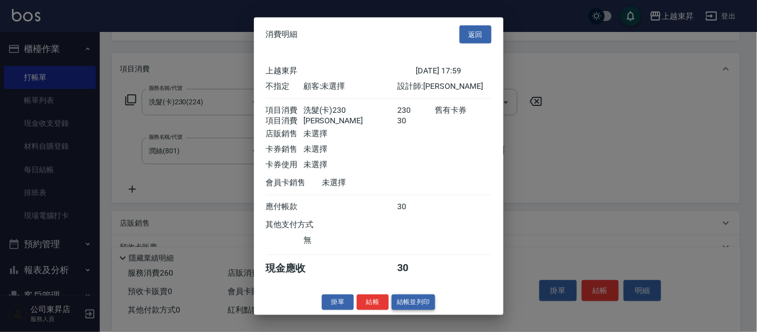
click at [417, 308] on button "結帳並列印" at bounding box center [413, 302] width 43 height 15
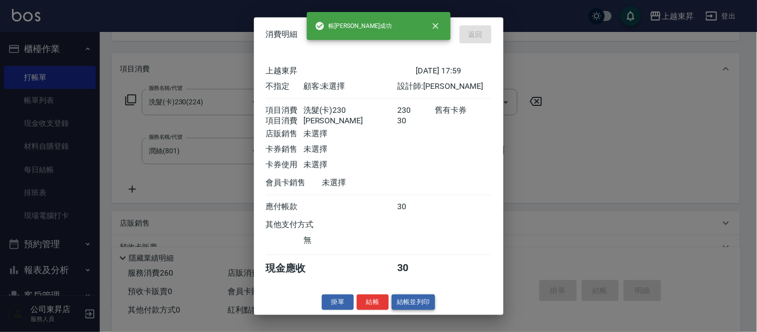
type input "[DATE] 18:00"
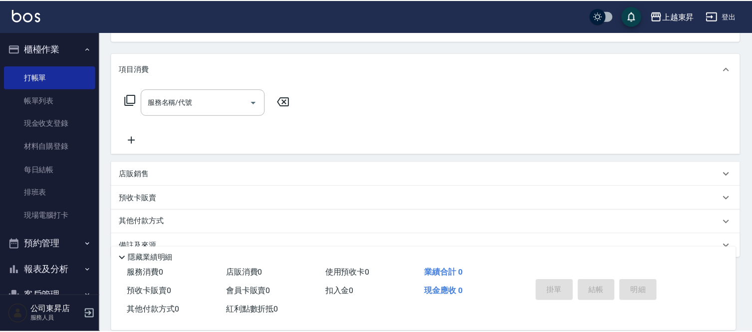
scroll to position [97, 0]
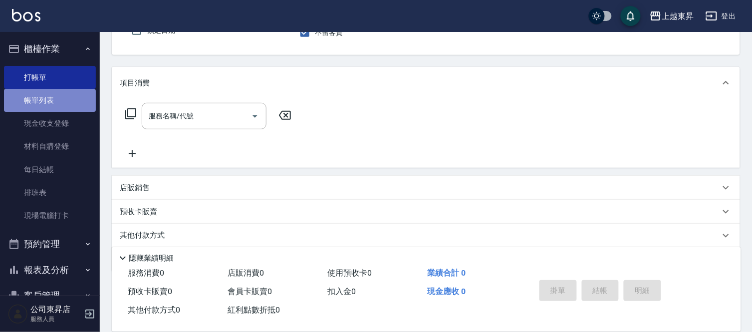
click at [72, 92] on link "帳單列表" at bounding box center [50, 100] width 92 height 23
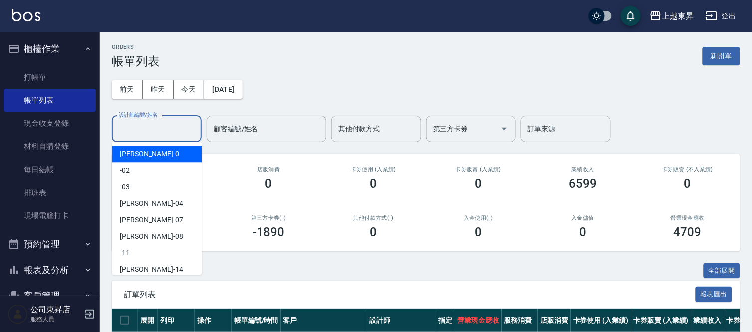
click at [132, 123] on input "設計師編號/姓名" at bounding box center [156, 128] width 81 height 17
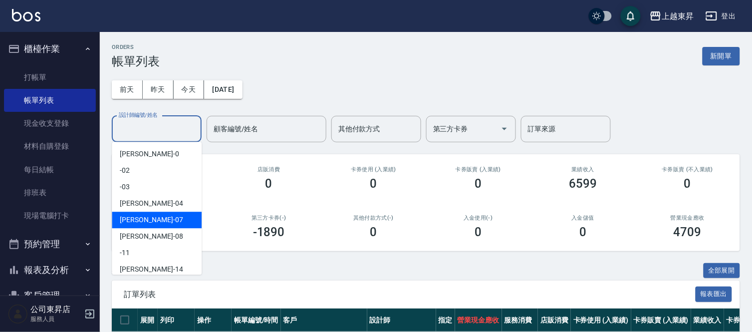
click at [138, 213] on div "[PERSON_NAME] -07" at bounding box center [157, 220] width 90 height 16
type input "[PERSON_NAME]-07"
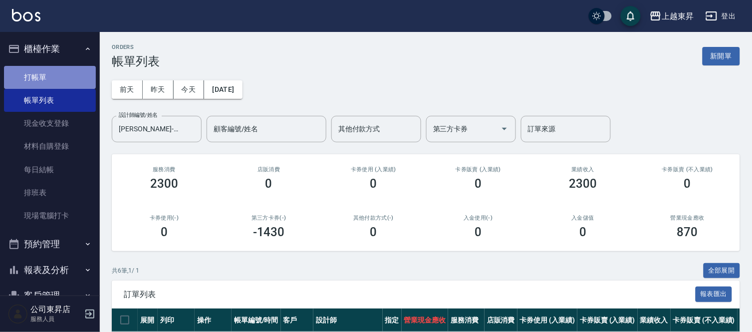
click at [63, 73] on link "打帳單" at bounding box center [50, 77] width 92 height 23
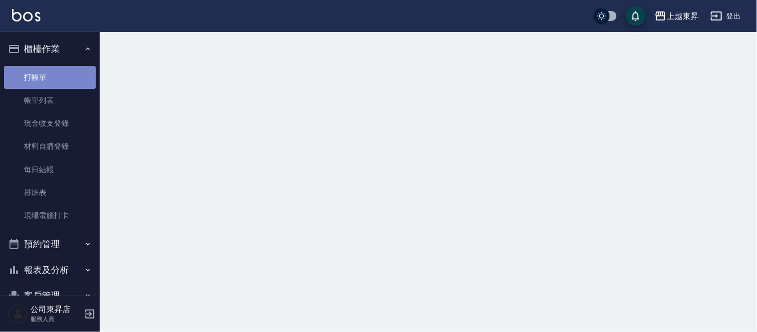
click at [63, 73] on link "打帳單" at bounding box center [50, 77] width 92 height 23
click at [65, 73] on link "打帳單" at bounding box center [50, 77] width 92 height 23
